Goal: Find specific page/section: Find specific page/section

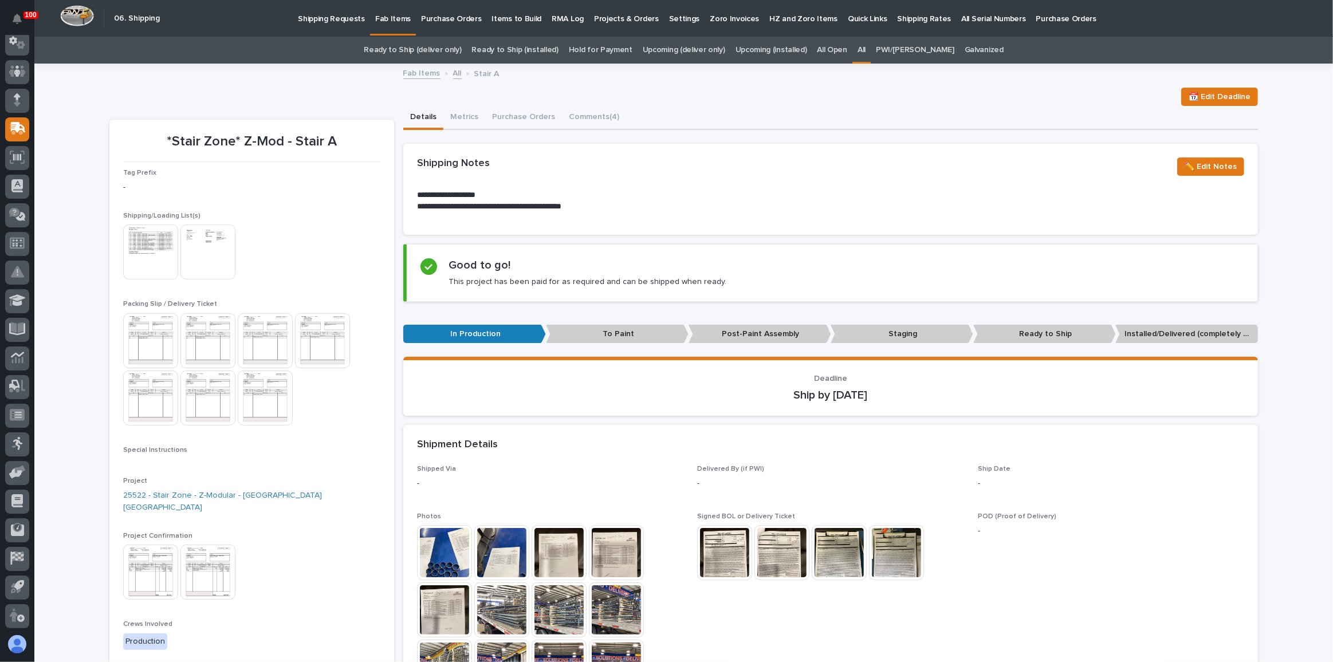
click at [151, 100] on div "📆 Edit Deadline" at bounding box center [683, 97] width 1148 height 18
click at [340, 26] on link "Shipping Requests" at bounding box center [331, 18] width 77 height 36
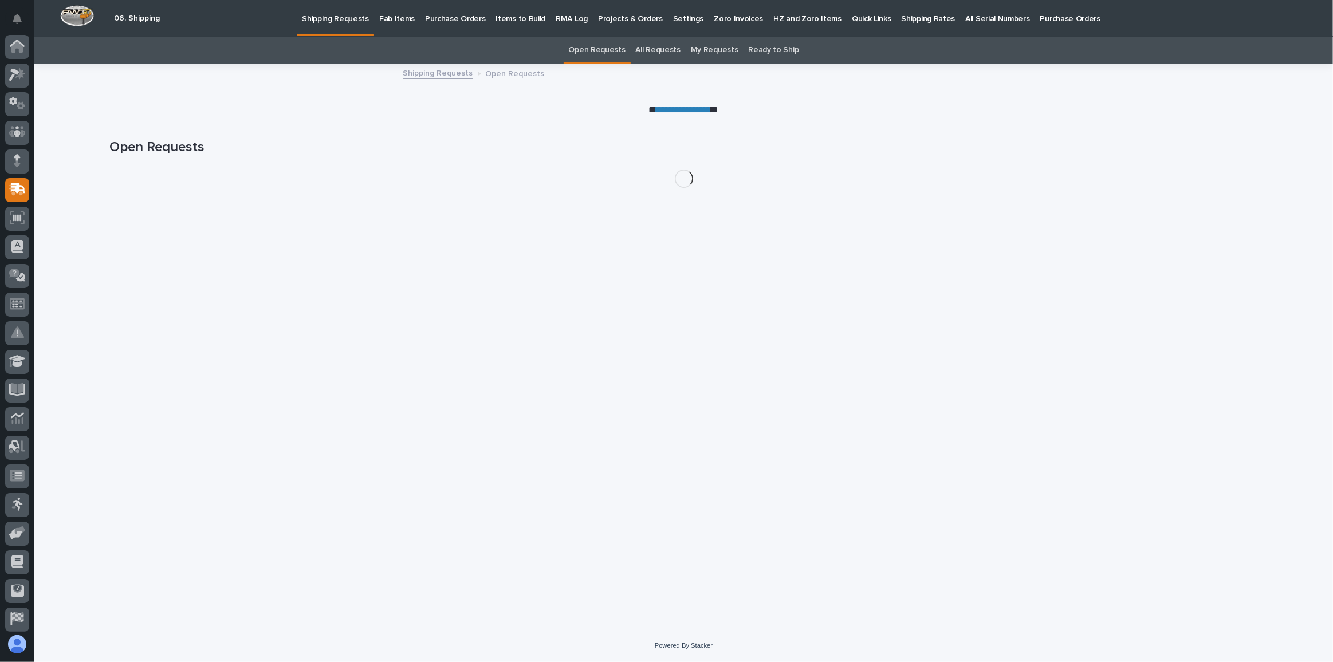
scroll to position [61, 0]
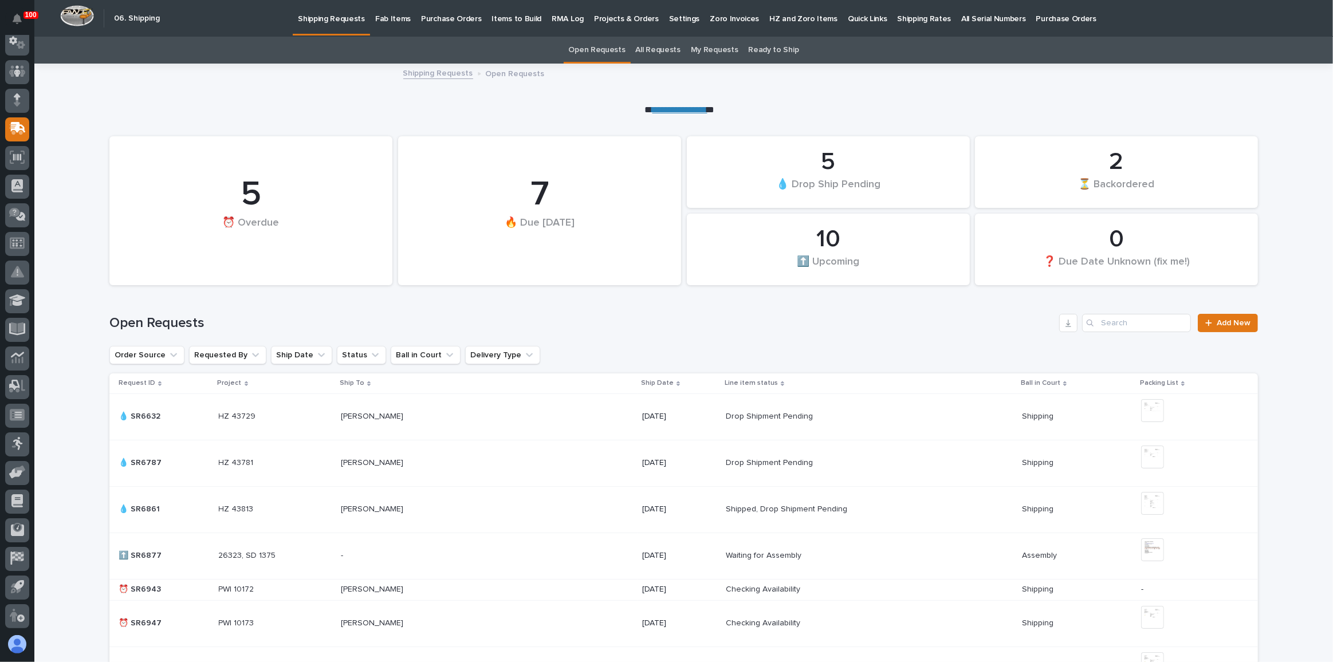
click at [955, 328] on h1 "Open Requests" at bounding box center [581, 323] width 945 height 17
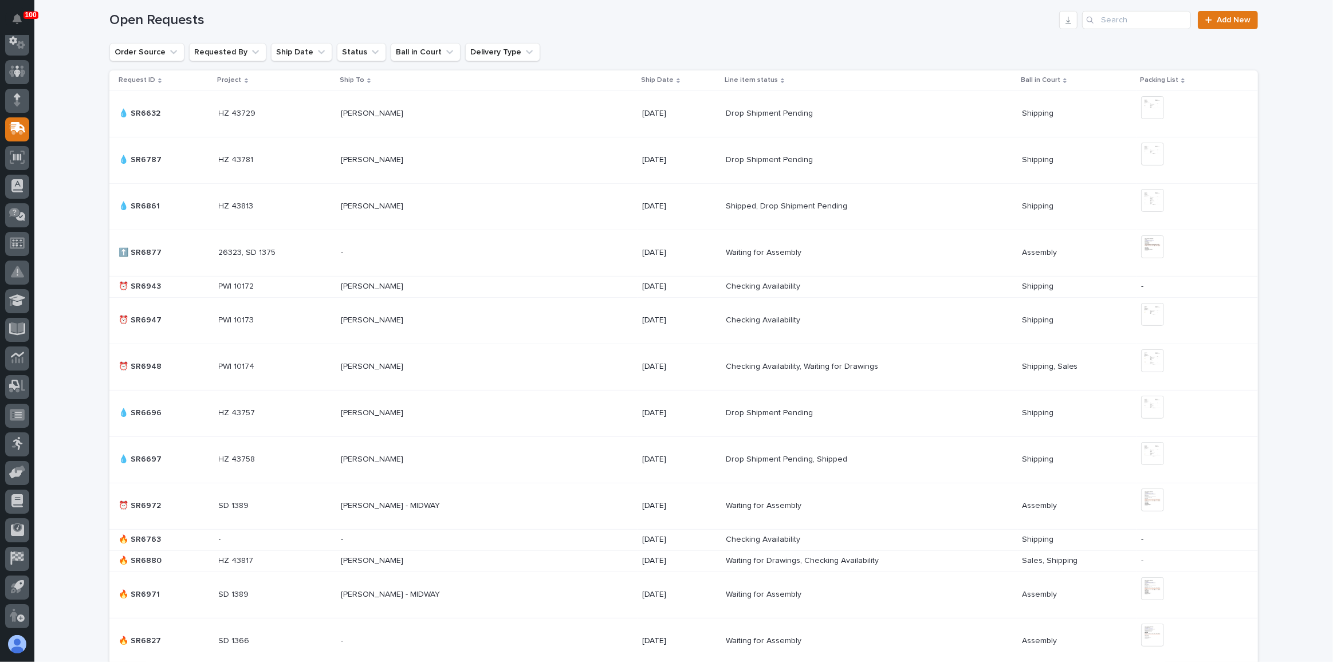
scroll to position [0, 0]
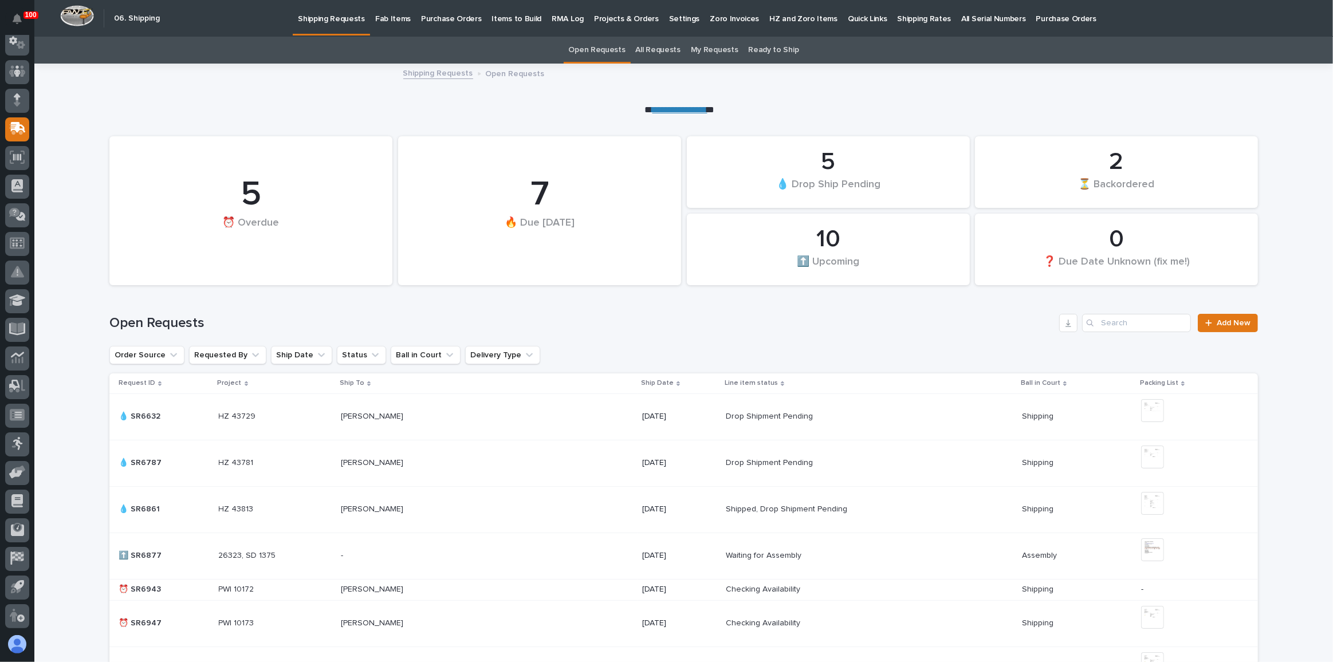
click at [387, 17] on p "Fab Items" at bounding box center [393, 12] width 36 height 24
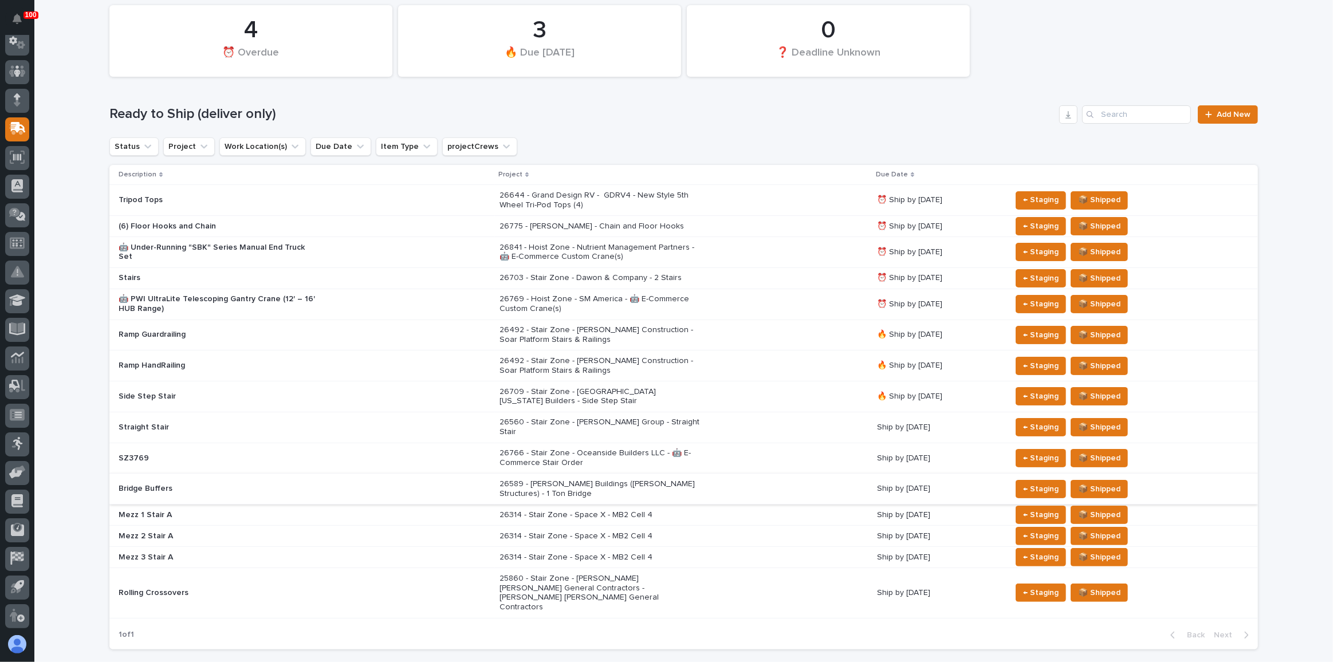
scroll to position [81, 0]
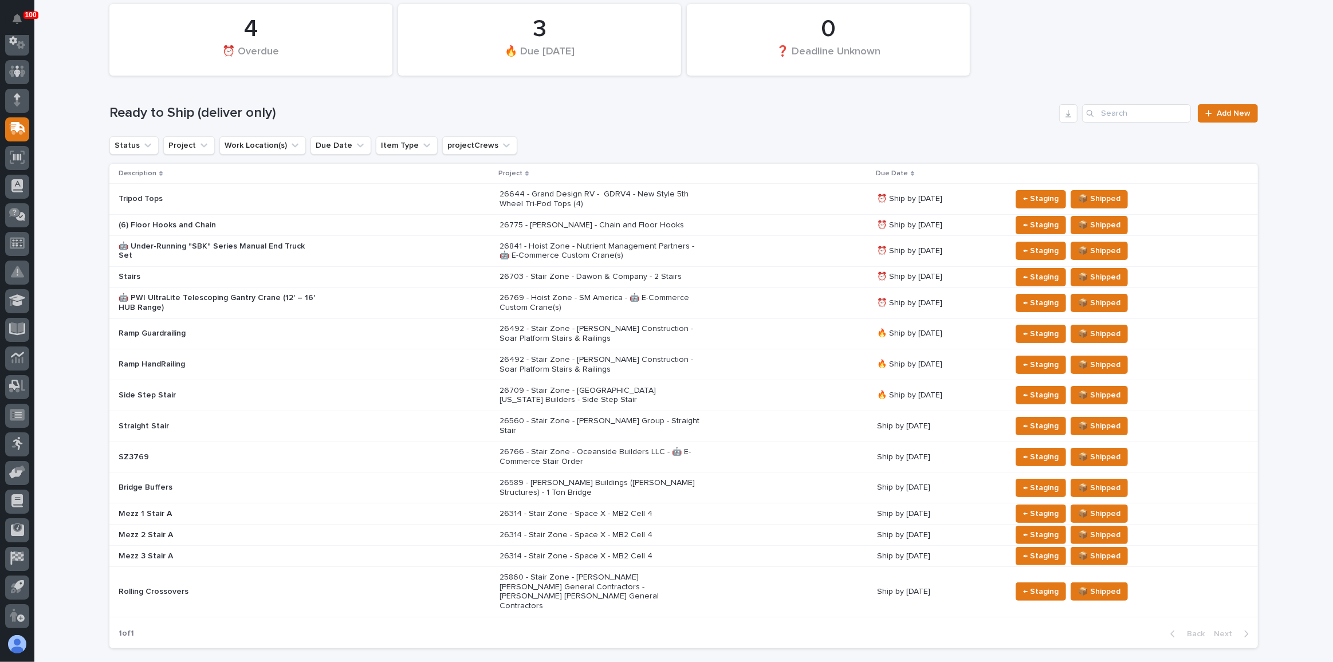
click at [794, 387] on div "26709 - Stair Zone - [GEOGRAPHIC_DATA] [US_STATE] Builders - Side Step Stair" at bounding box center [683, 395] width 368 height 29
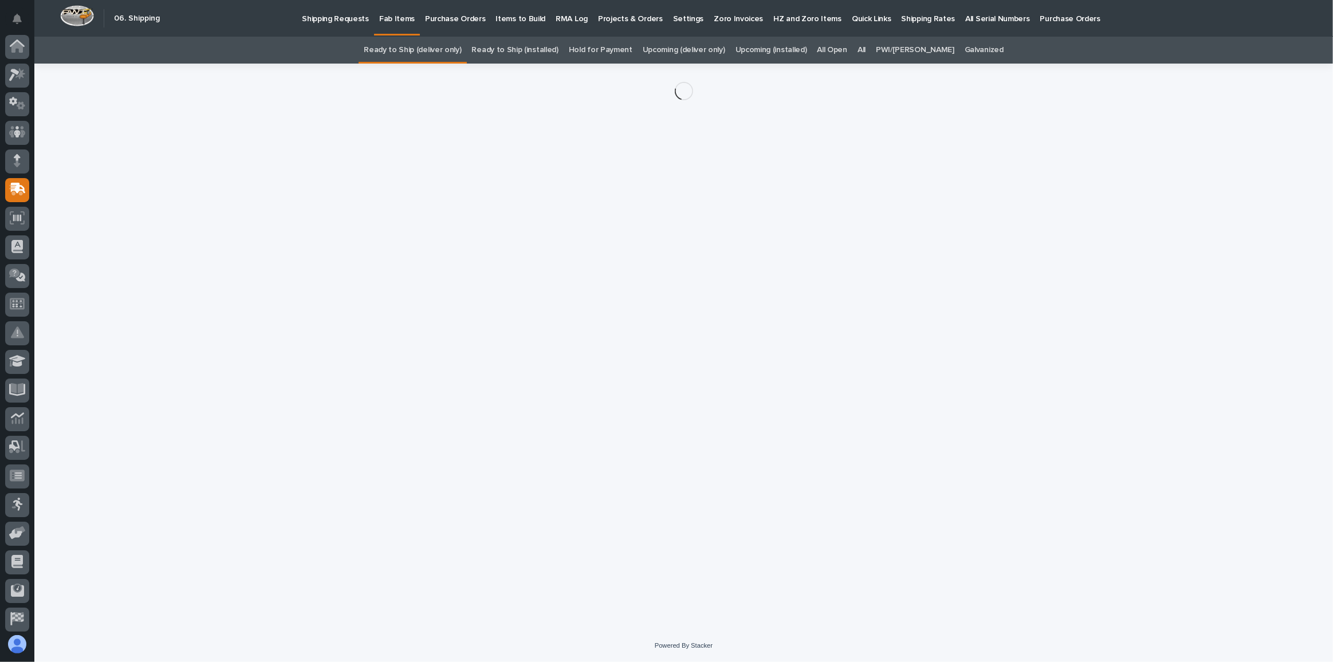
scroll to position [61, 0]
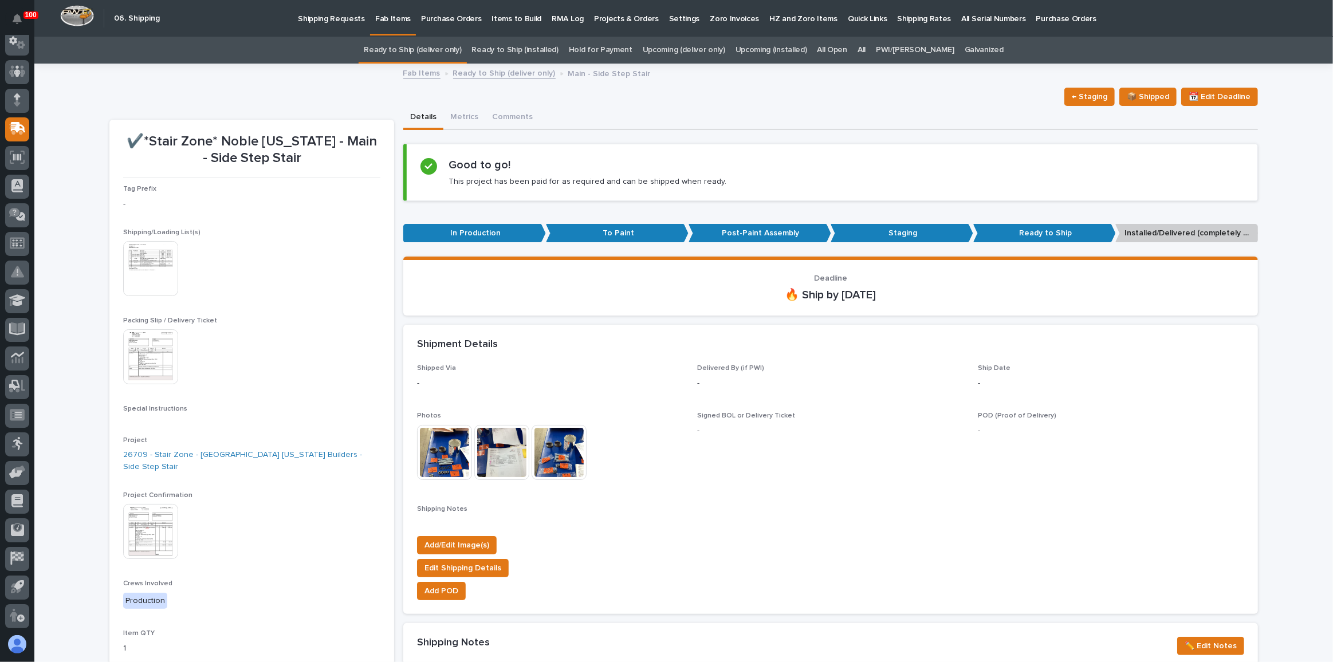
click at [445, 53] on link "Ready to Ship (deliver only)" at bounding box center [412, 50] width 97 height 27
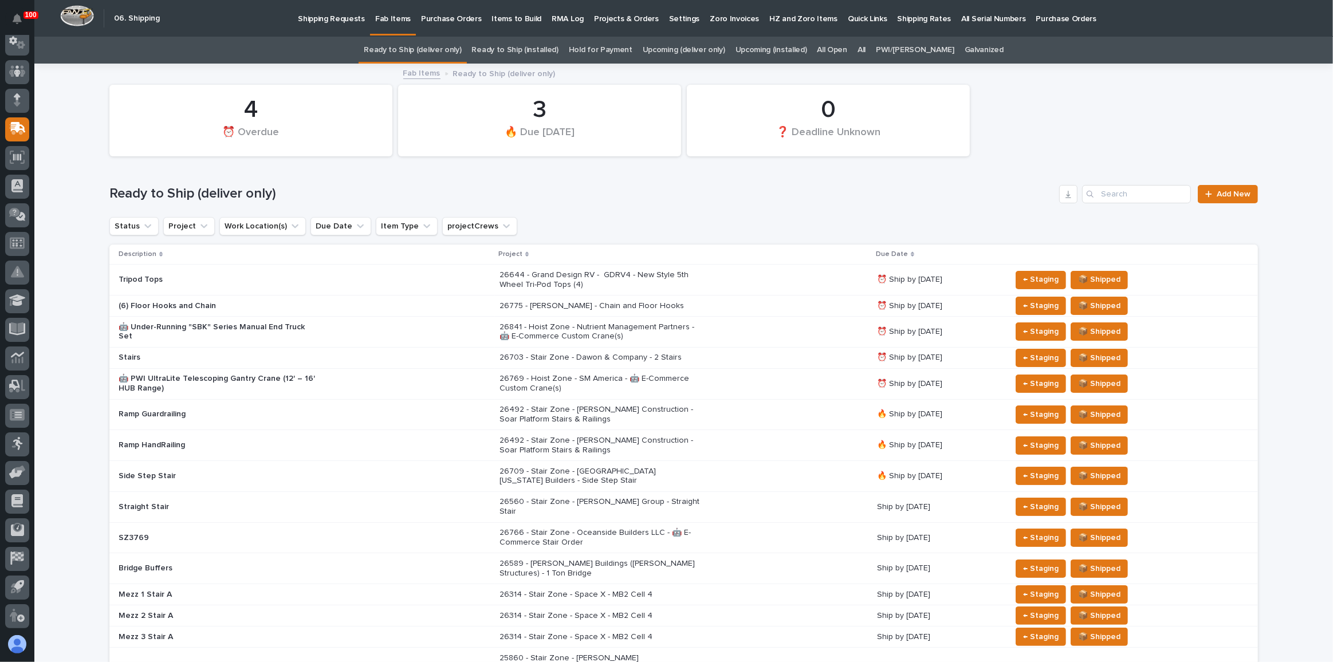
click at [769, 377] on div "26769 - Hoist Zone - SM America - 🤖 E-Commerce Custom Crane(s)" at bounding box center [683, 383] width 368 height 29
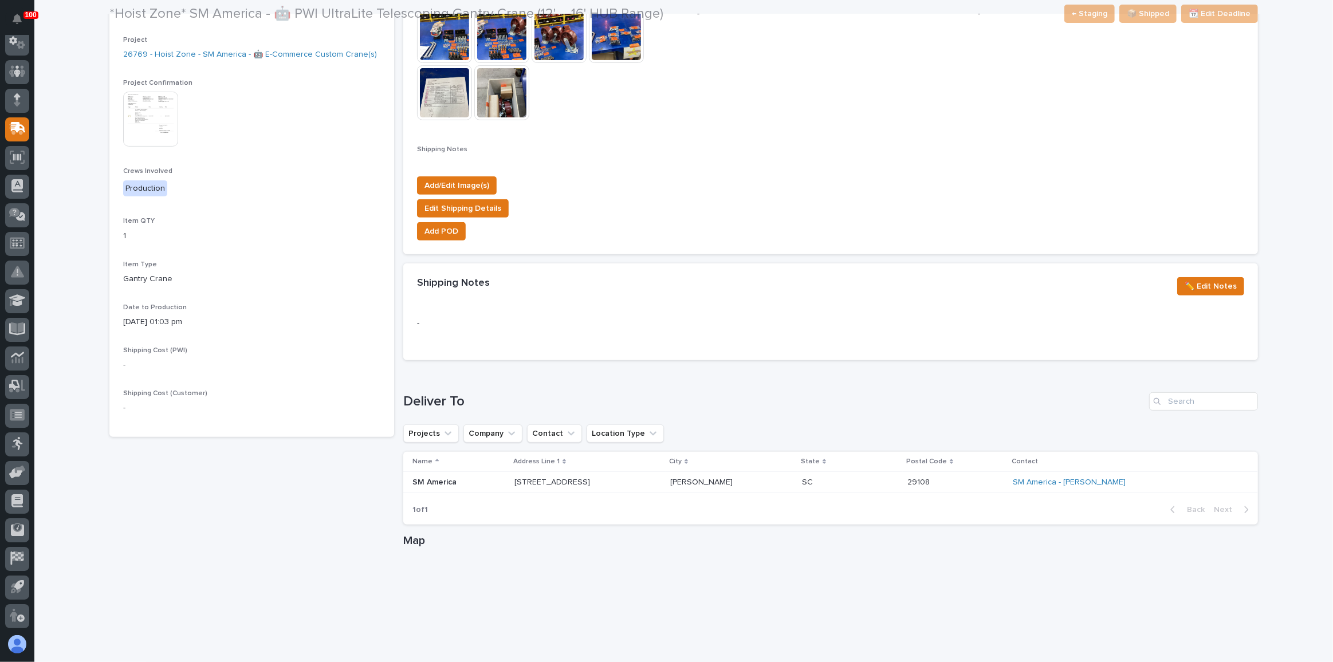
scroll to position [521, 0]
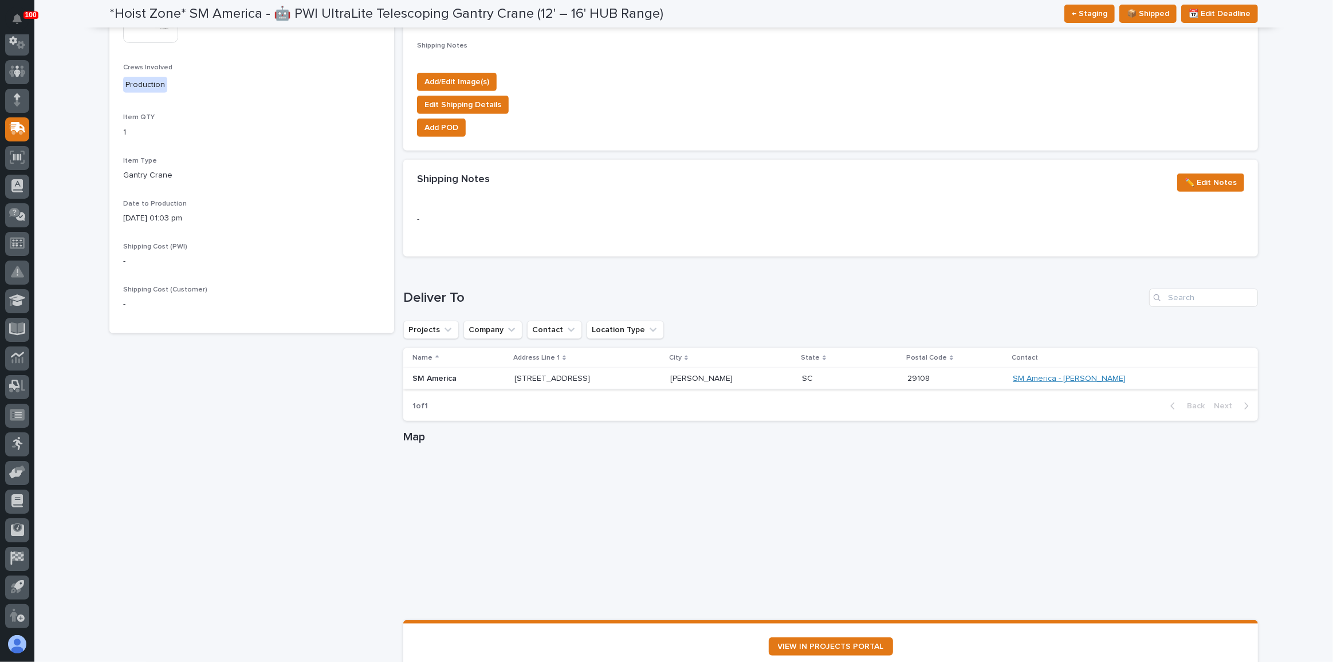
click at [1090, 375] on link "SM America - [PERSON_NAME]" at bounding box center [1068, 379] width 113 height 10
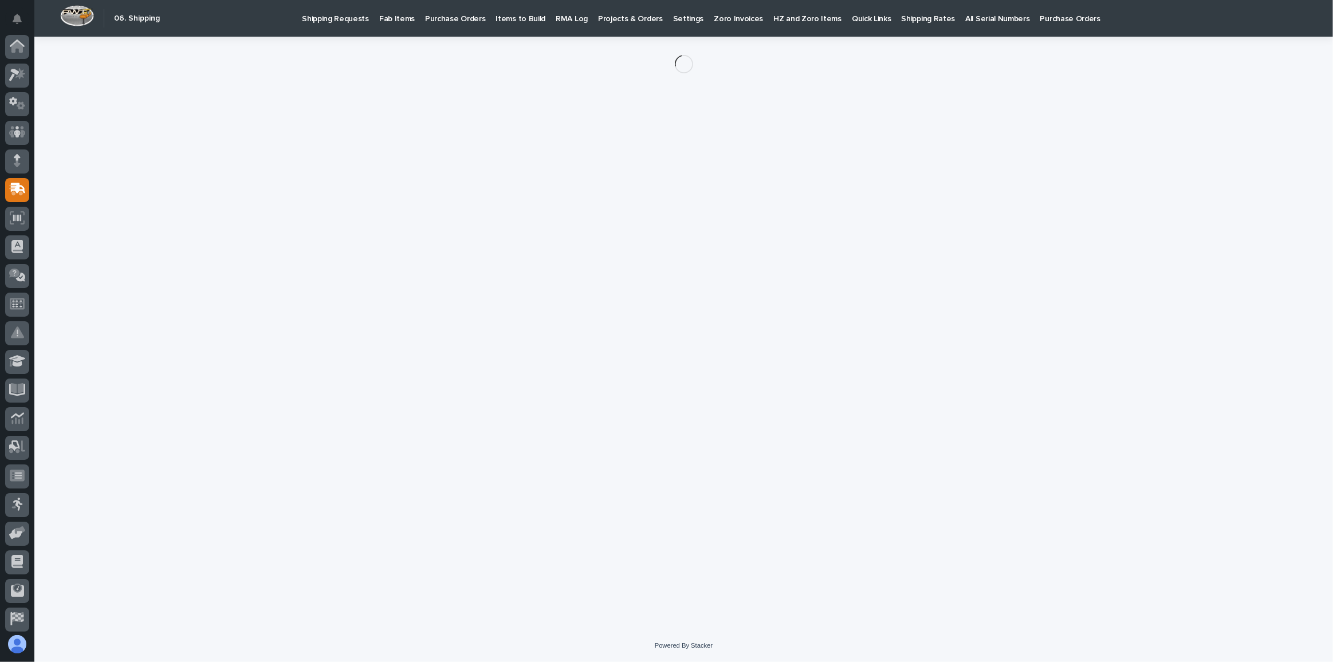
scroll to position [61, 0]
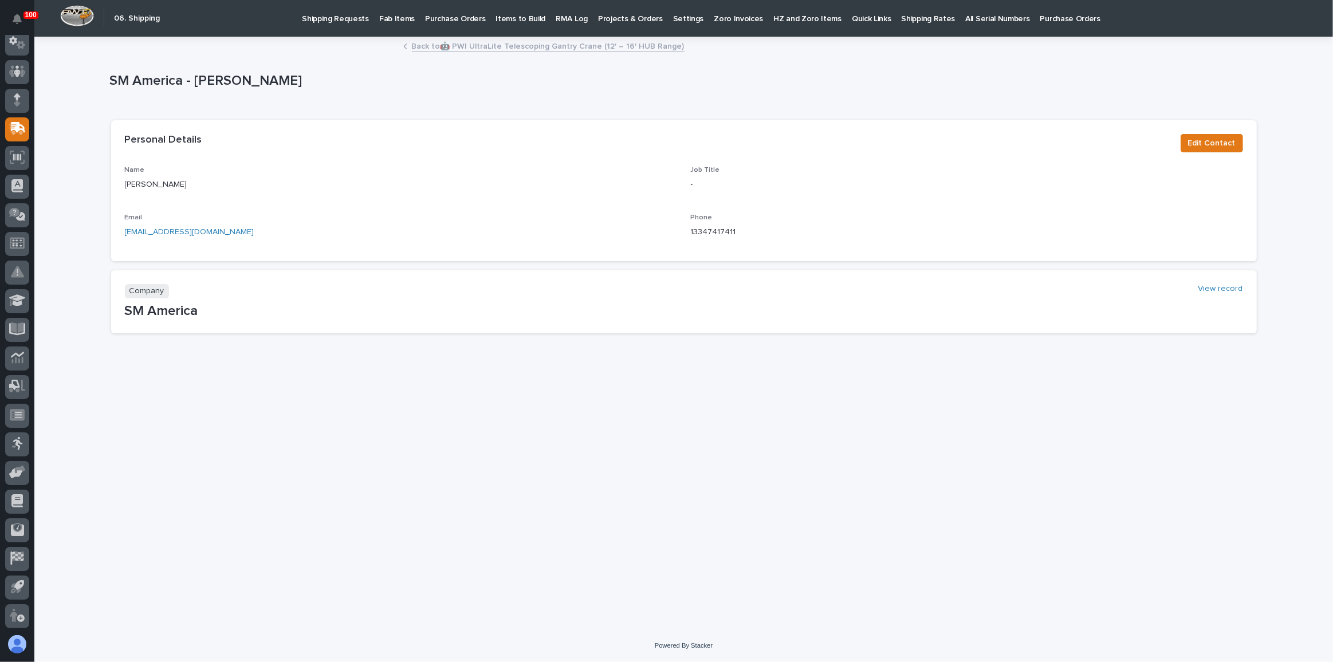
click at [459, 41] on link "Back to 🤖 PWI UltraLite Telescoping Gantry Crane (12' – 16' HUB Range)" at bounding box center [548, 45] width 273 height 13
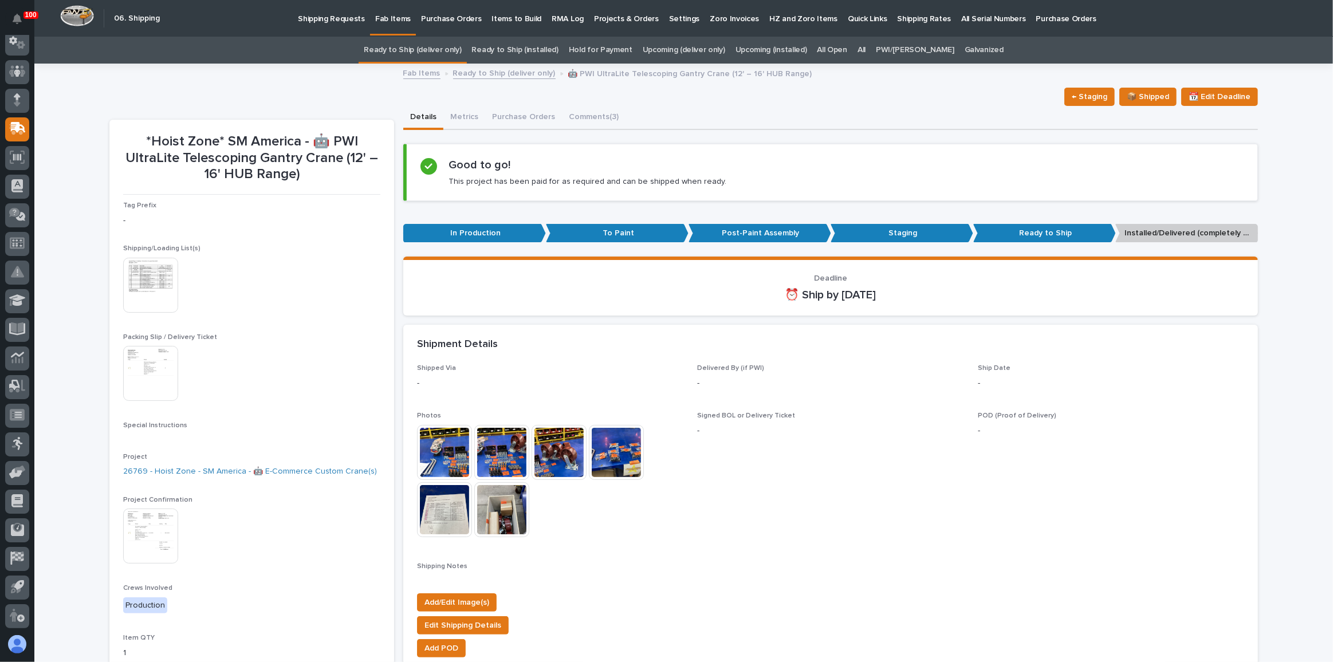
click at [461, 47] on link "Ready to Ship (deliver only)" at bounding box center [412, 50] width 97 height 27
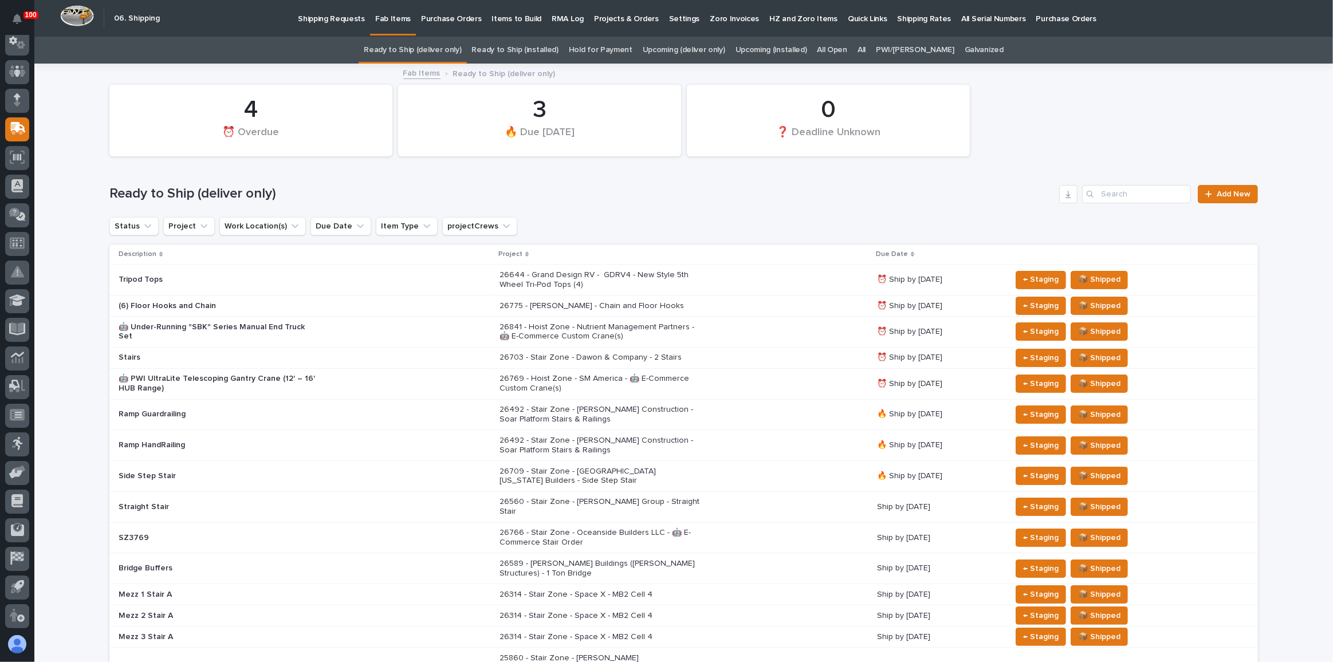
click at [865, 49] on link "All" at bounding box center [861, 50] width 8 height 27
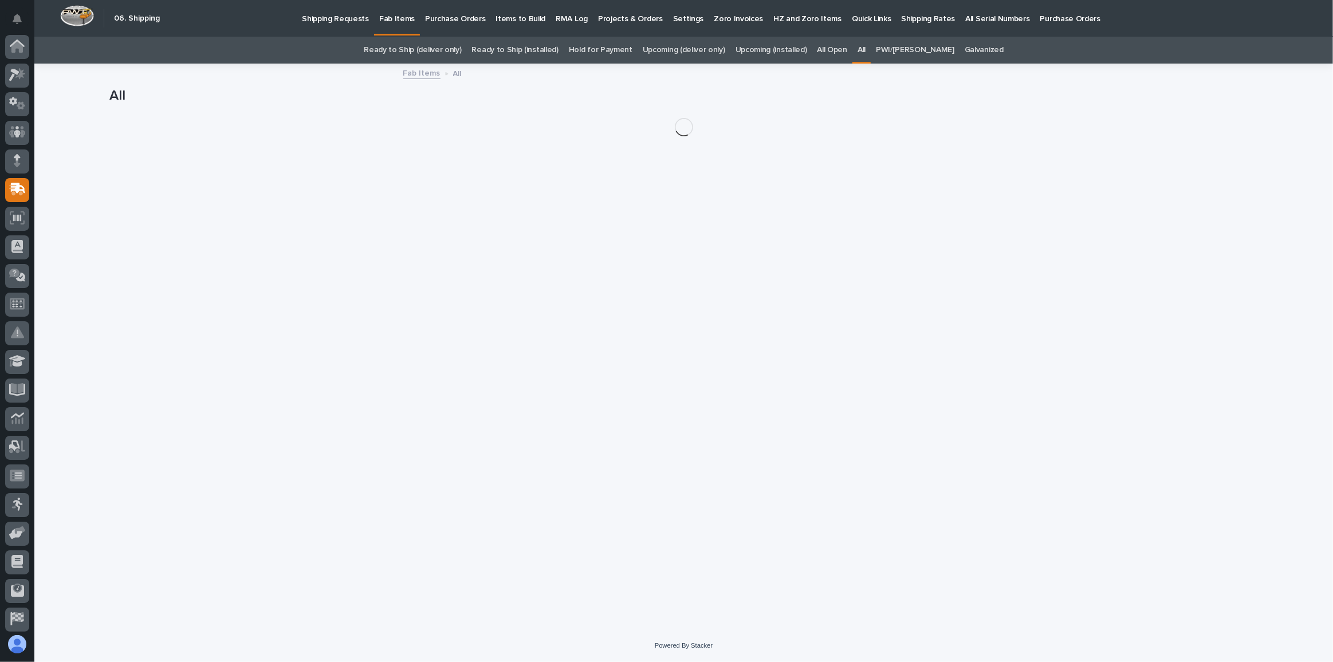
scroll to position [61, 0]
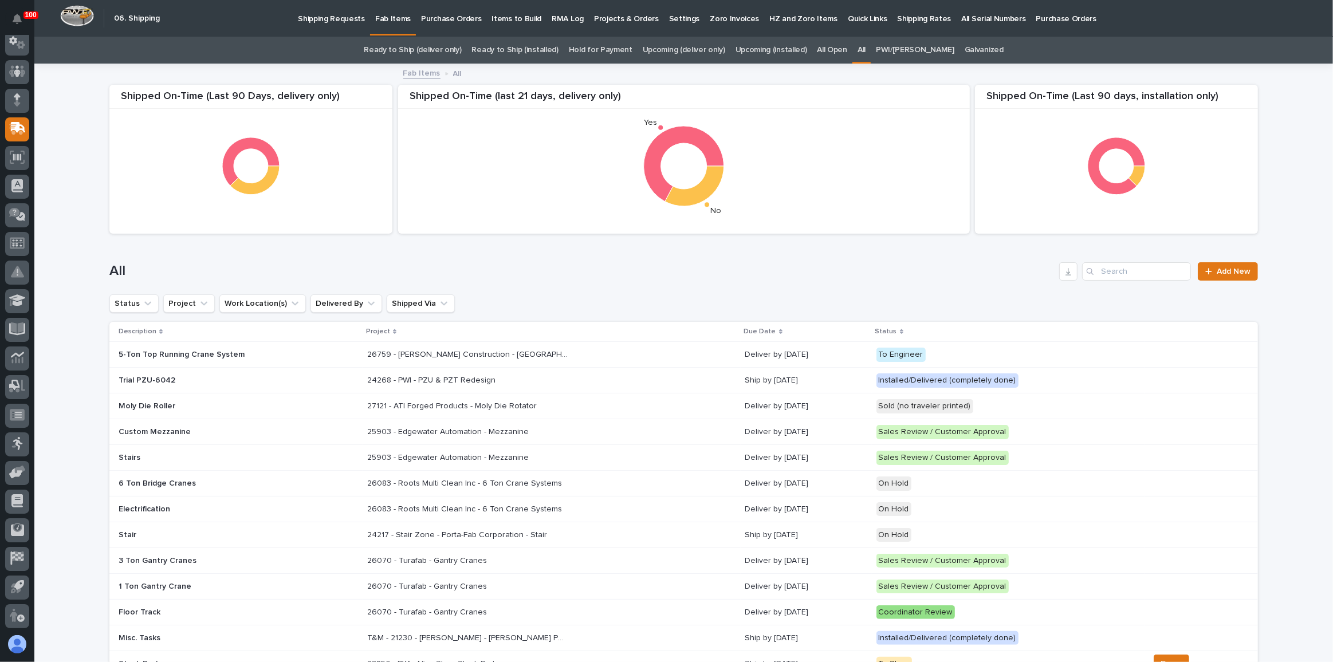
click at [429, 53] on link "Ready to Ship (deliver only)" at bounding box center [412, 50] width 97 height 27
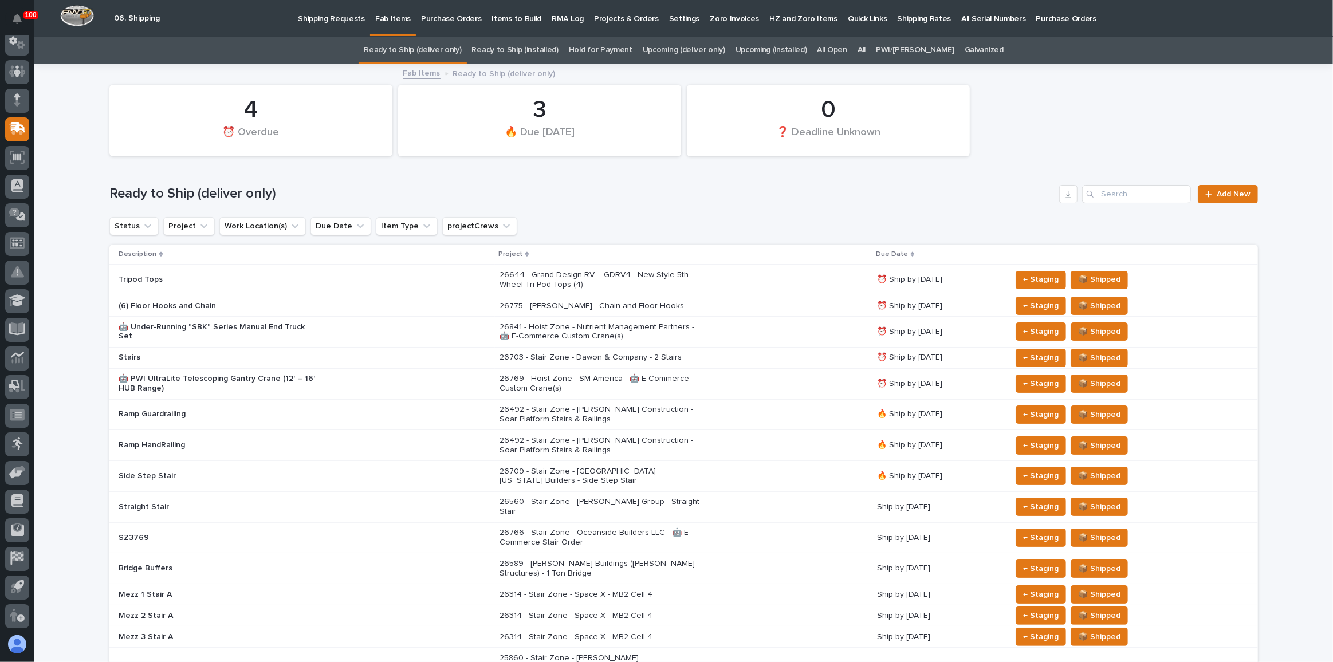
click at [865, 50] on link "All" at bounding box center [861, 50] width 8 height 27
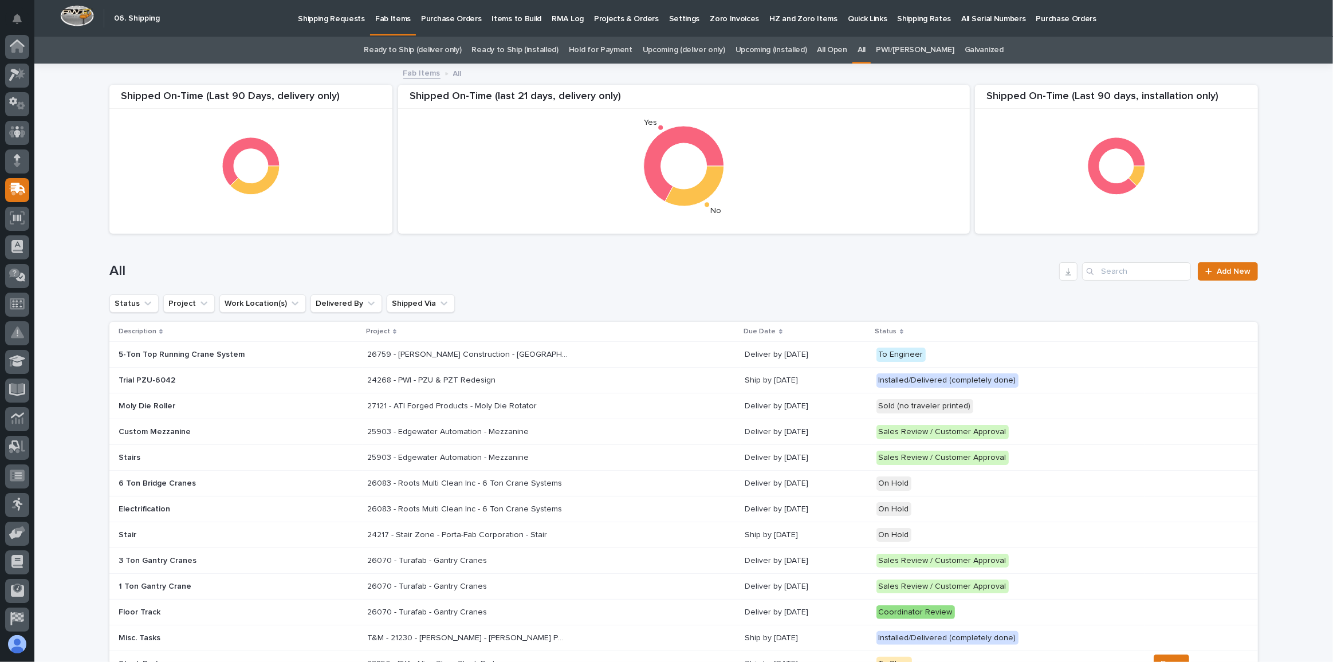
scroll to position [61, 0]
click at [1112, 271] on input "Search" at bounding box center [1136, 271] width 109 height 18
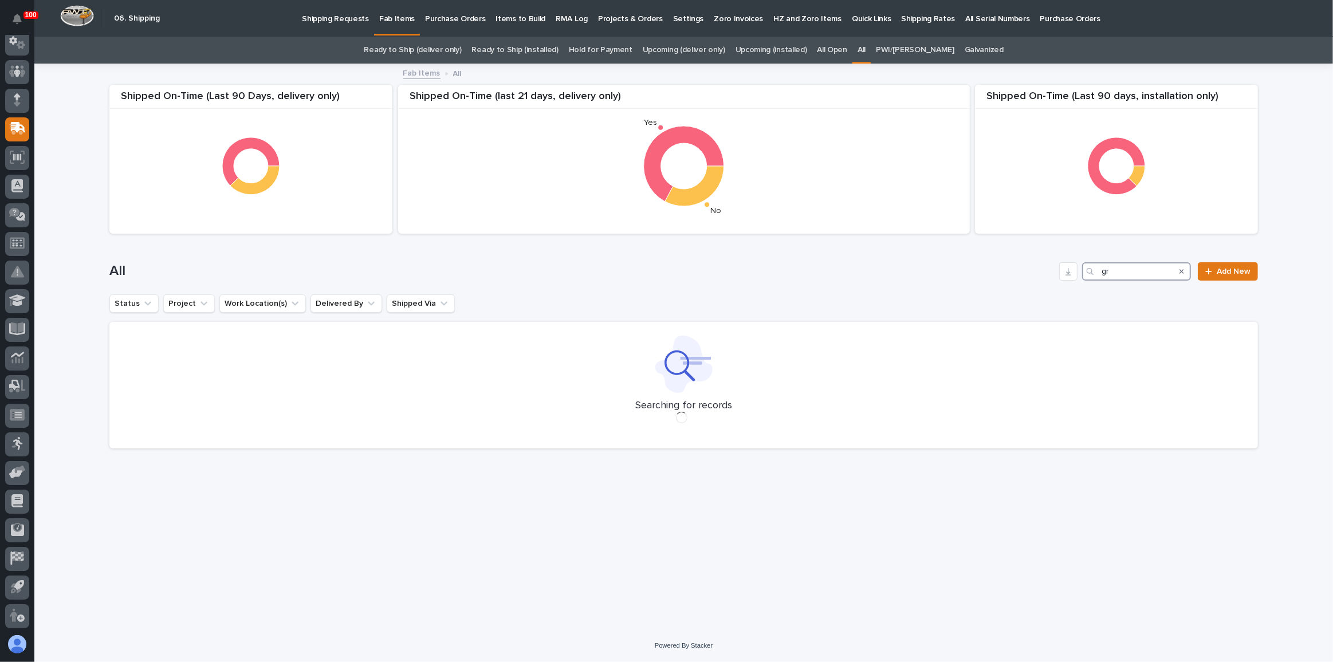
type input "g"
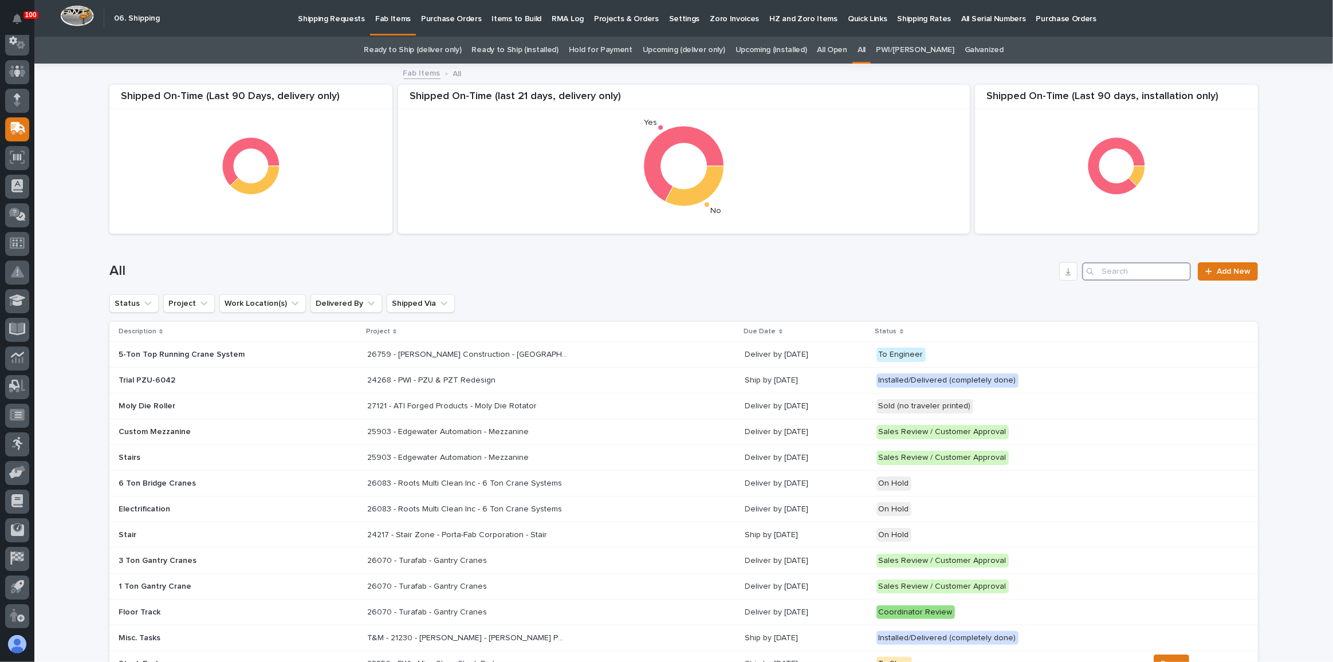
click at [1114, 269] on input "Search" at bounding box center [1136, 271] width 109 height 18
click at [698, 41] on link "Upcoming (deliver only)" at bounding box center [684, 50] width 82 height 27
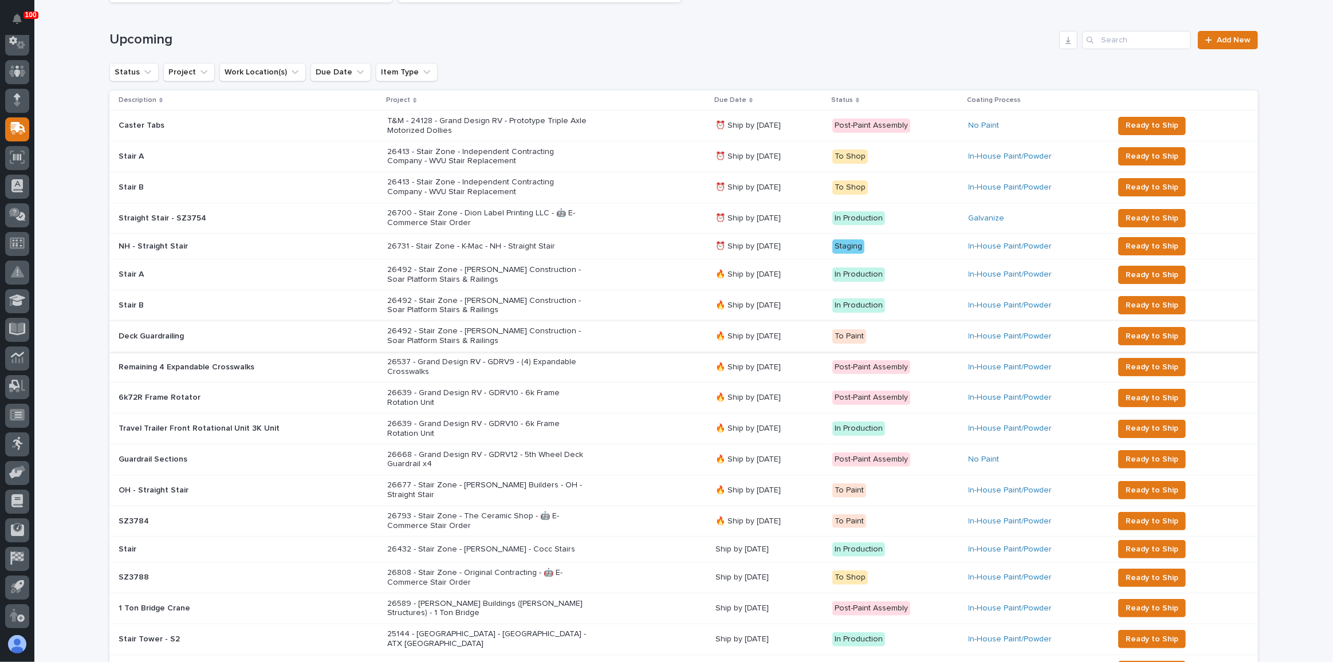
scroll to position [156, 0]
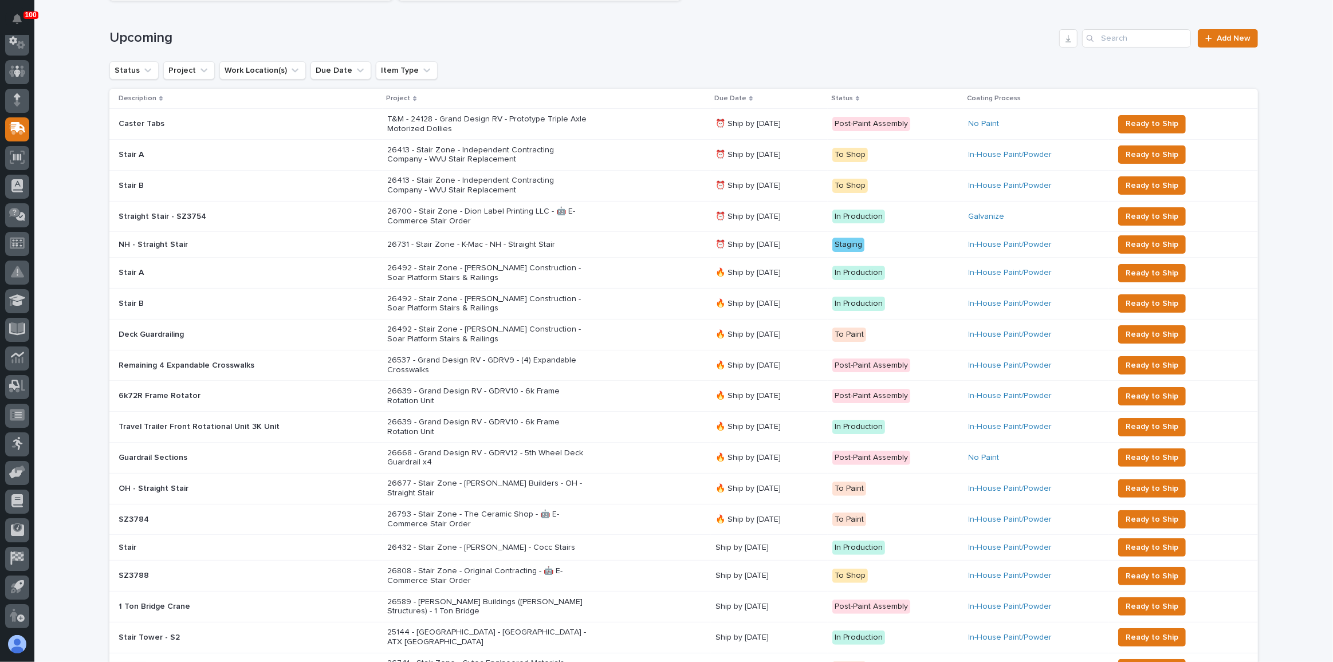
click at [648, 456] on div "26668 - Grand Design RV - GDRV12 - 5th Wheel Deck Guardrail x4" at bounding box center [546, 458] width 319 height 29
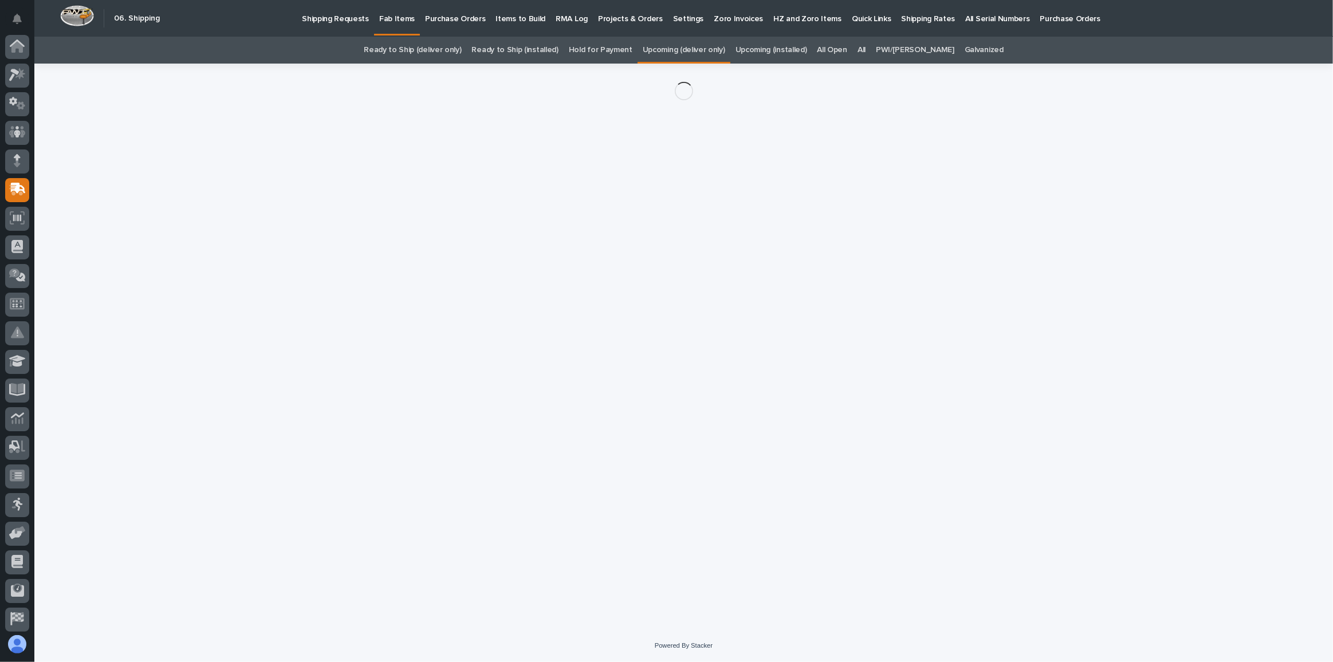
scroll to position [61, 0]
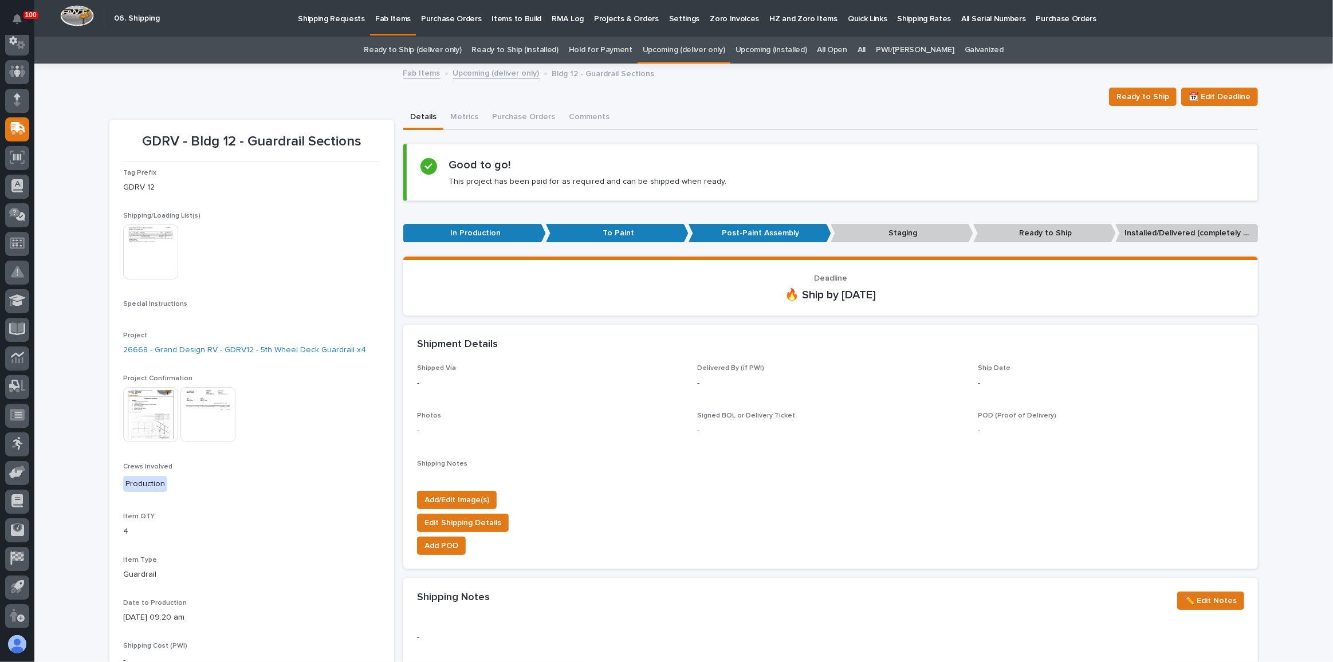
click at [157, 244] on img at bounding box center [150, 251] width 55 height 55
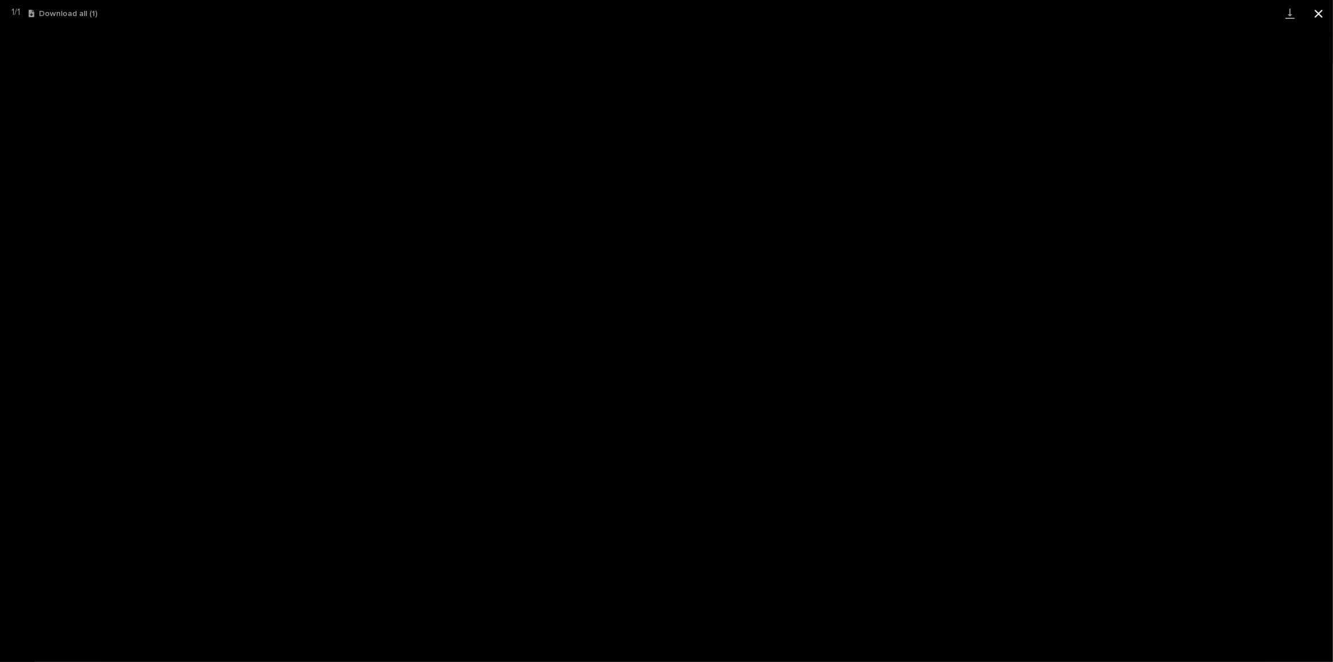
click at [1327, 15] on button "Close gallery" at bounding box center [1318, 13] width 29 height 27
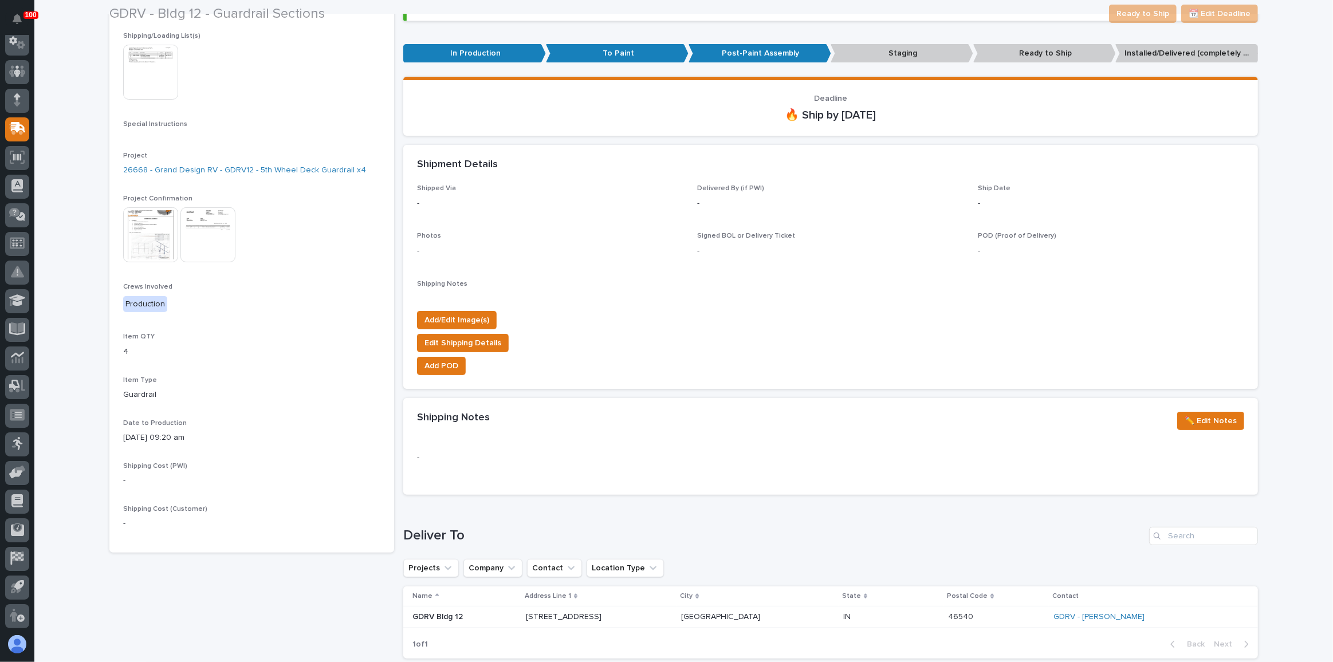
scroll to position [208, 0]
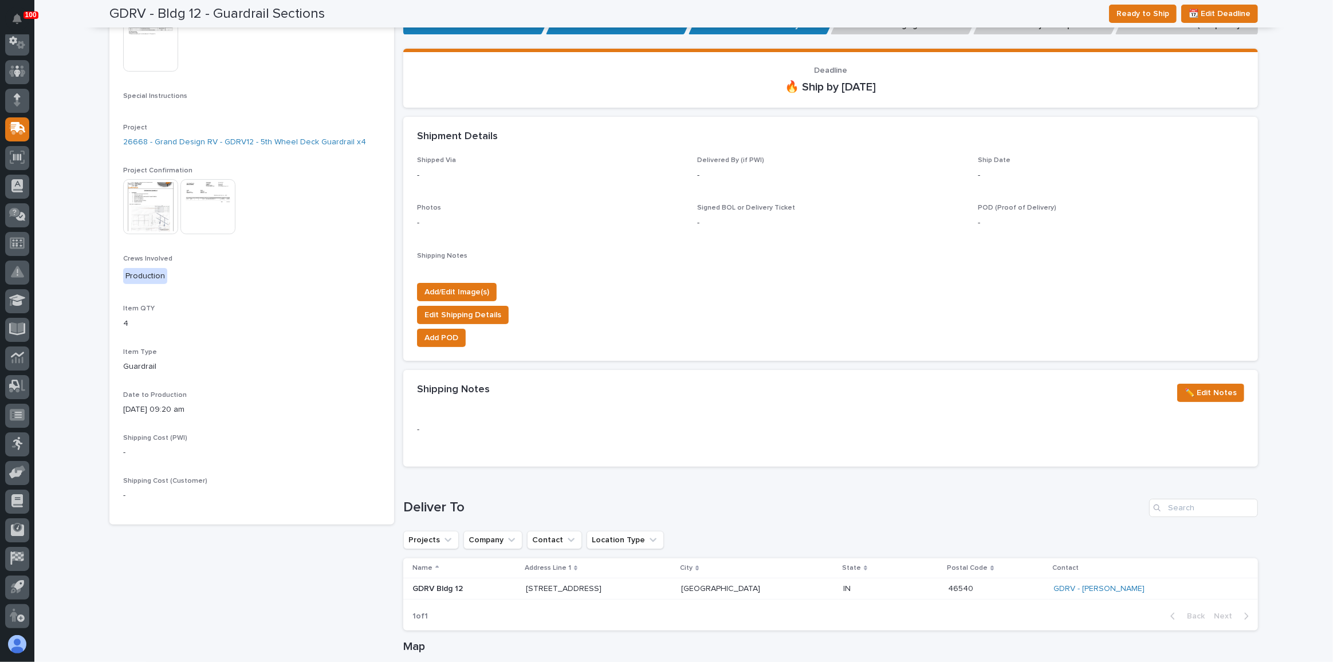
click at [135, 197] on img at bounding box center [150, 206] width 55 height 55
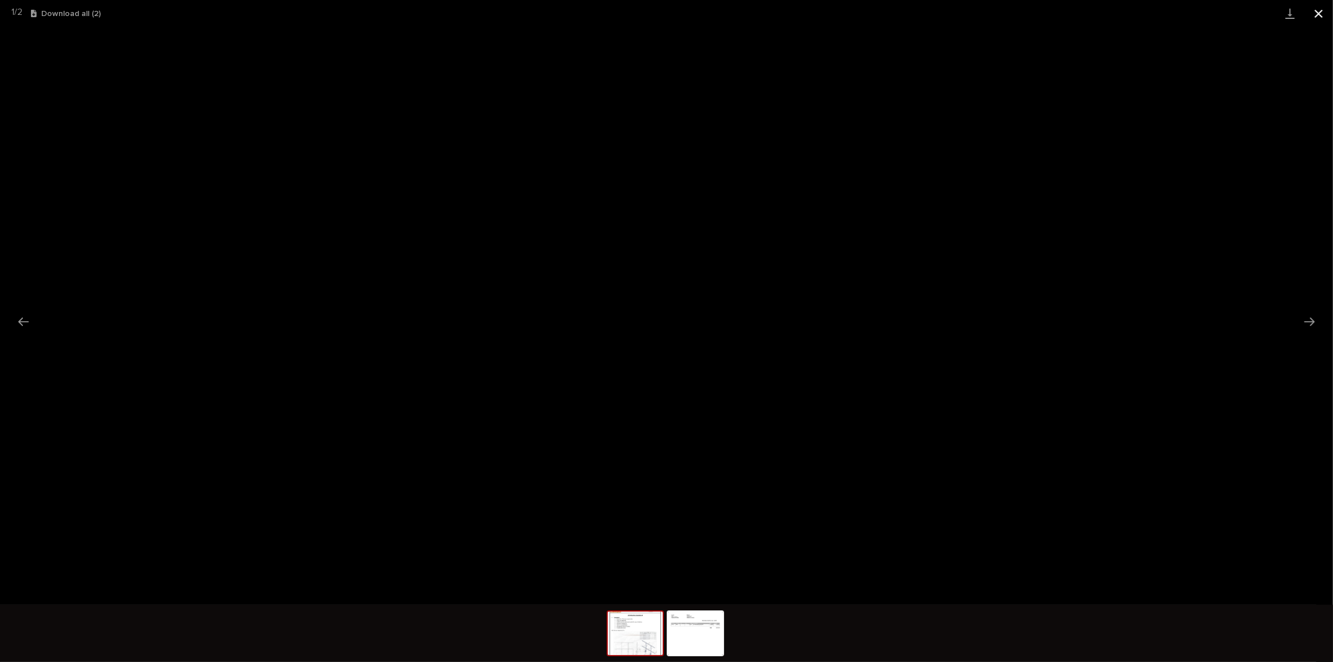
click at [1319, 15] on button "Close gallery" at bounding box center [1318, 13] width 29 height 27
